Goal: Task Accomplishment & Management: Manage account settings

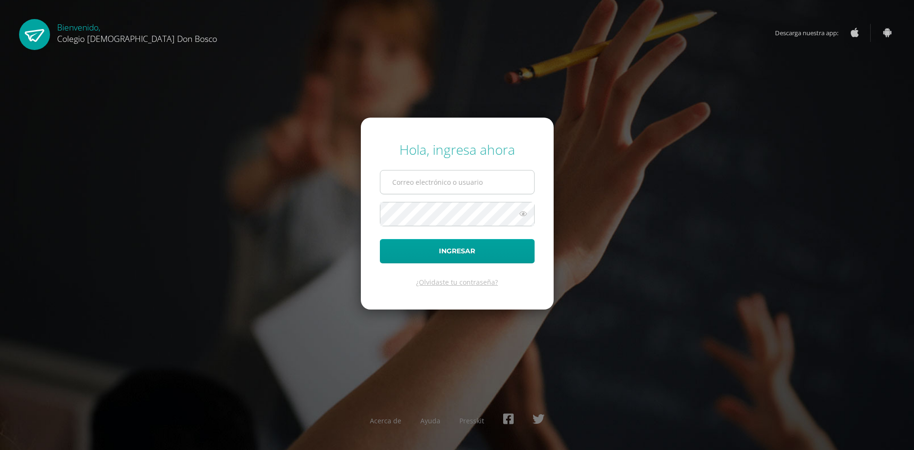
click at [475, 179] on input "text" at bounding box center [457, 181] width 154 height 23
type input "s"
click at [432, 181] on input "s" at bounding box center [457, 181] width 154 height 23
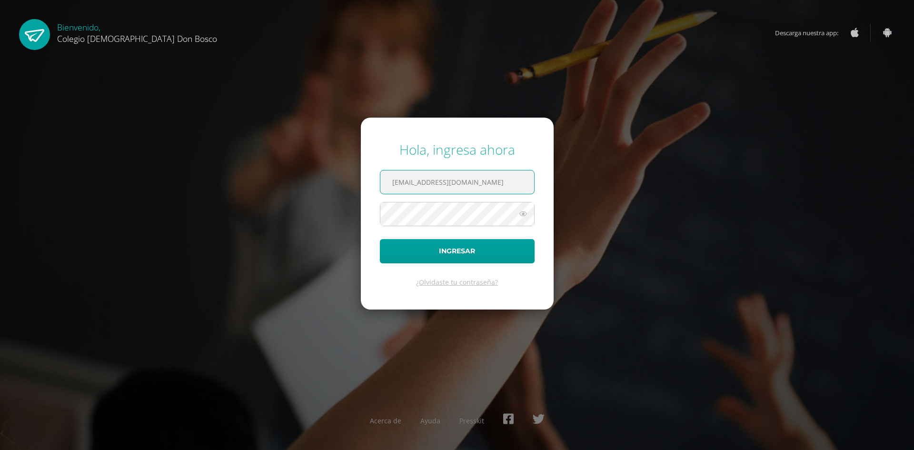
type input "[EMAIL_ADDRESS][DOMAIN_NAME]"
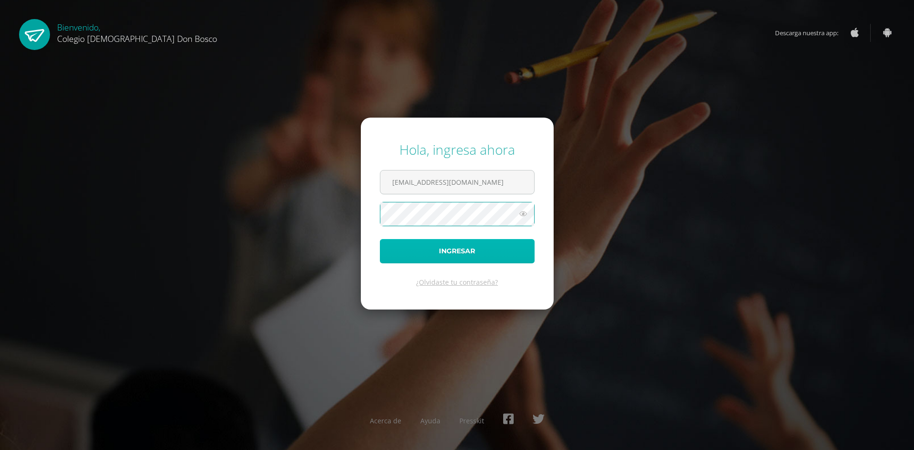
click at [452, 250] on button "Ingresar" at bounding box center [457, 251] width 155 height 24
